Goal: Information Seeking & Learning: Learn about a topic

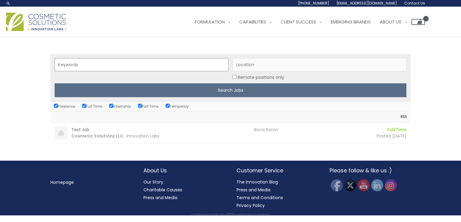
click at [105, 63] on input "Keywords" at bounding box center [142, 64] width 174 height 13
type input "Account Manager"
click at [55, 83] on input "Search Jobs" at bounding box center [231, 90] width 352 height 14
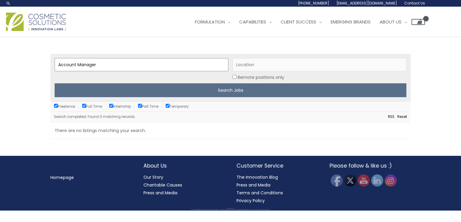
click at [103, 63] on input "Account Manager" at bounding box center [142, 64] width 174 height 13
click at [16, 121] on div "Keywords Location Remote positions only Search Jobs Freelance Full Time Interns…" at bounding box center [230, 96] width 461 height 118
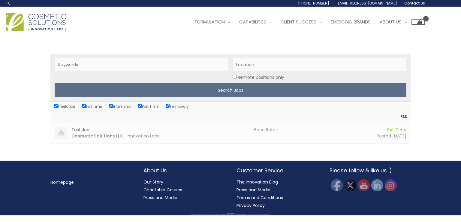
click at [90, 130] on h3 "Test Job" at bounding box center [160, 129] width 179 height 6
